Goal: Information Seeking & Learning: Check status

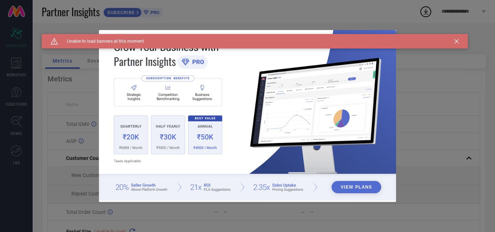
click at [457, 38] on div "Caution Created with Sketch. Unable to load banners at this moment" at bounding box center [255, 41] width 426 height 15
click at [458, 41] on icon at bounding box center [457, 41] width 4 height 4
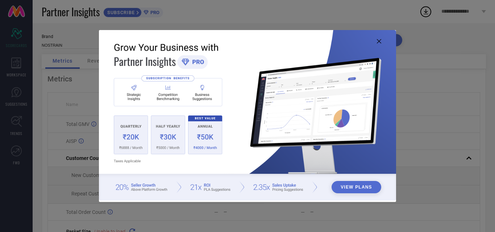
click at [127, 136] on img at bounding box center [247, 115] width 297 height 171
click at [355, 191] on button "View Plans" at bounding box center [357, 187] width 50 height 12
click at [378, 41] on icon at bounding box center [379, 41] width 4 height 4
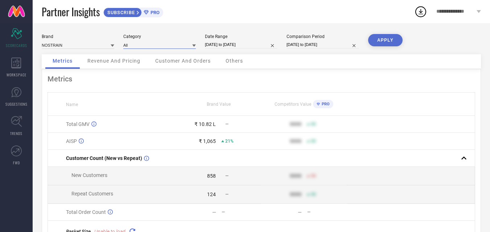
click at [154, 47] on input at bounding box center [159, 45] width 73 height 8
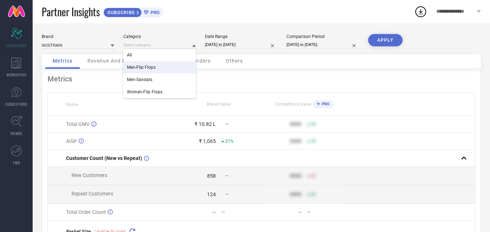
click at [154, 67] on span "Men-Flip Flops" at bounding box center [141, 67] width 29 height 5
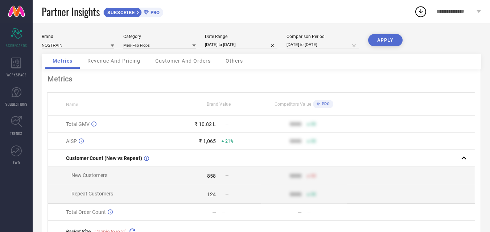
click at [393, 39] on button "APPLY" at bounding box center [385, 40] width 34 height 12
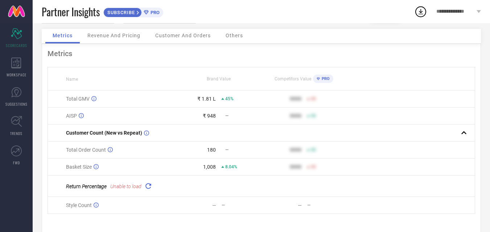
scroll to position [39, 0]
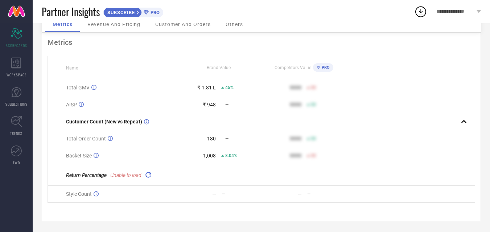
click at [148, 175] on icon at bounding box center [148, 175] width 8 height 8
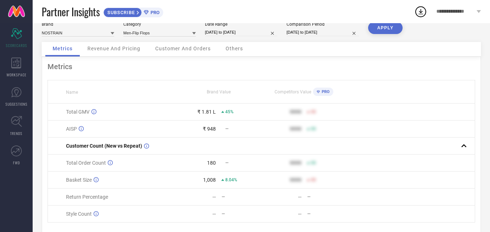
scroll to position [0, 0]
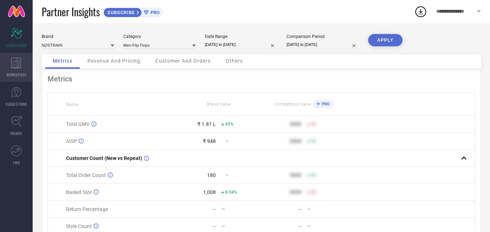
click at [22, 67] on div "WORKSPACE" at bounding box center [16, 67] width 33 height 29
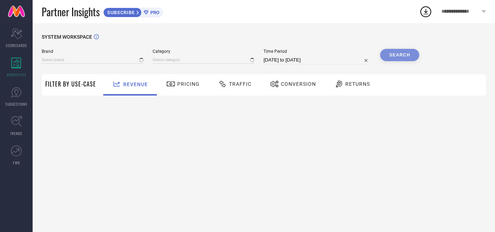
type input "NOSTRAIN"
type input "All"
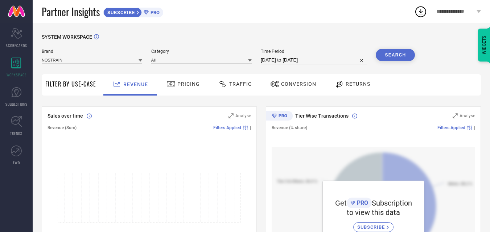
click at [364, 82] on span "Returns" at bounding box center [358, 84] width 25 height 6
